Goal: Information Seeking & Learning: Learn about a topic

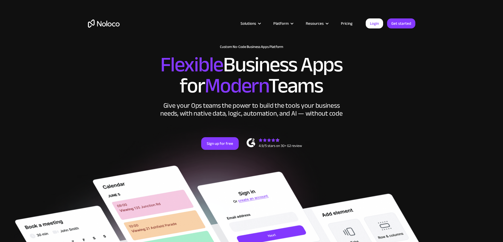
click at [344, 23] on link "Pricing" at bounding box center [346, 23] width 25 height 7
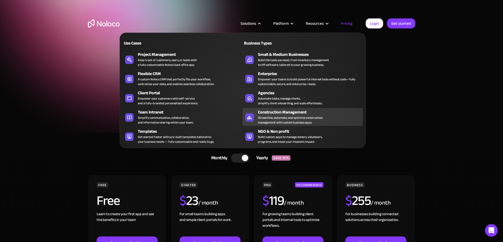
click at [289, 113] on div "Construction Management" at bounding box center [311, 112] width 107 height 6
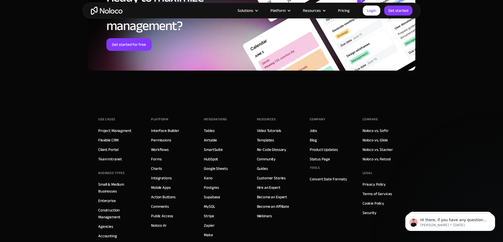
scroll to position [2517, 0]
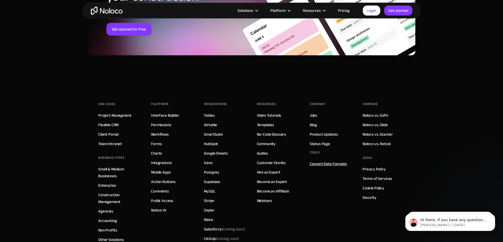
click at [320, 166] on link "Convert Date Formats" at bounding box center [327, 164] width 37 height 7
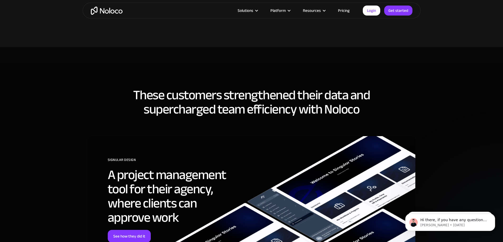
scroll to position [2024, 0]
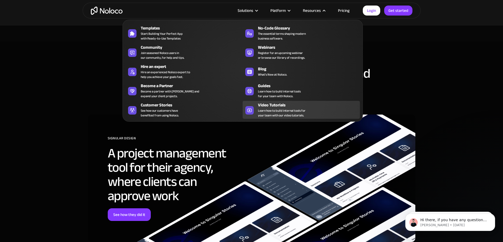
click at [284, 116] on span "Learn how to build internal tools for your team with our video tutorials." at bounding box center [281, 112] width 47 height 9
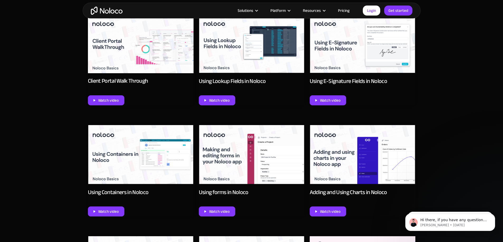
scroll to position [406, 0]
